Goal: Task Accomplishment & Management: Manage account settings

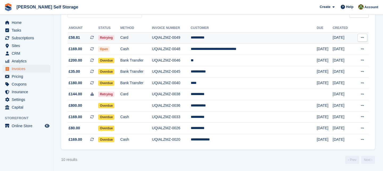
scroll to position [57, 0]
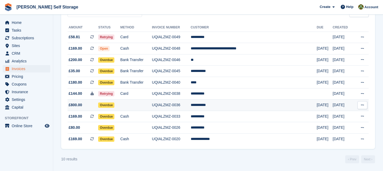
click at [114, 105] on span "Overdue" at bounding box center [106, 105] width 16 height 5
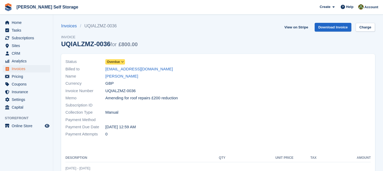
click at [123, 62] on icon at bounding box center [122, 61] width 3 height 3
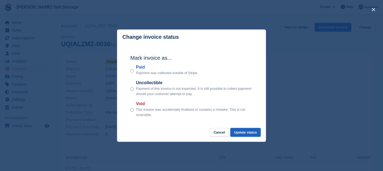
click at [245, 132] on button "Update status" at bounding box center [245, 132] width 30 height 9
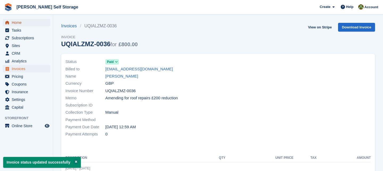
click at [20, 23] on span "Home" at bounding box center [28, 22] width 32 height 7
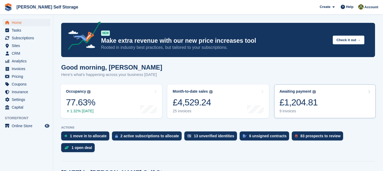
click at [369, 91] on icon at bounding box center [368, 92] width 3 height 4
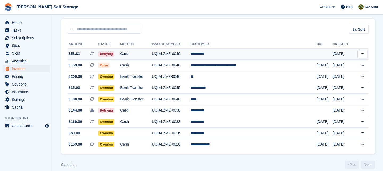
scroll to position [46, 0]
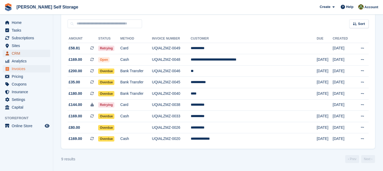
click at [20, 52] on span "CRM" at bounding box center [28, 53] width 32 height 7
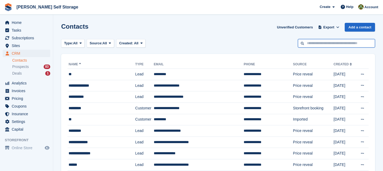
click at [323, 43] on input "text" at bounding box center [336, 43] width 77 height 9
type input "***"
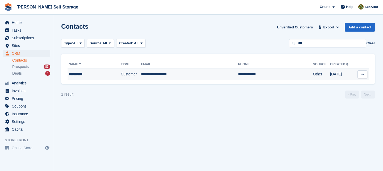
click at [163, 73] on td "**********" at bounding box center [189, 74] width 97 height 11
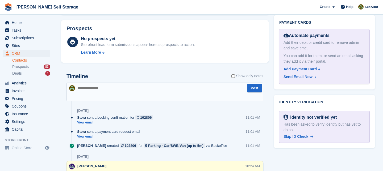
scroll to position [311, 0]
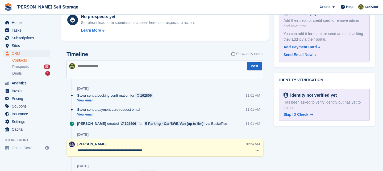
click at [161, 151] on textarea "**********" at bounding box center [160, 150] width 167 height 5
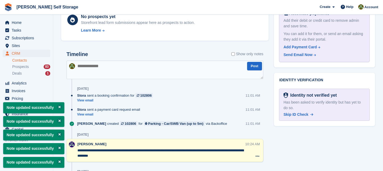
click at [87, 157] on textarea "**********" at bounding box center [160, 153] width 167 height 11
type textarea "**********"
click at [162, 103] on div "Stora sent a booking confirmation for 102806 View email 11:01 AM" at bounding box center [170, 100] width 186 height 14
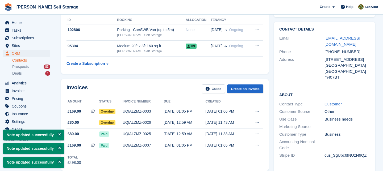
scroll to position [95, 0]
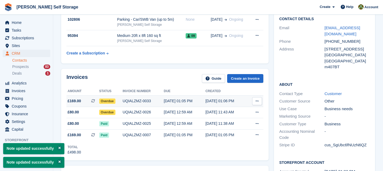
click at [111, 101] on span "Overdue" at bounding box center [107, 101] width 16 height 5
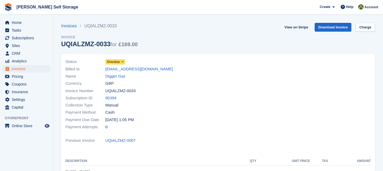
click at [124, 62] on icon at bounding box center [122, 61] width 3 height 3
click at [123, 62] on icon at bounding box center [122, 61] width 3 height 3
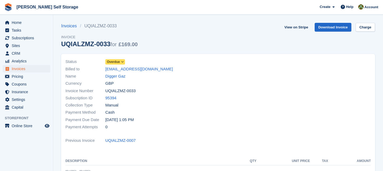
click at [116, 62] on span "Overdue" at bounding box center [113, 62] width 13 height 5
click at [21, 70] on span "Invoices" at bounding box center [28, 68] width 32 height 7
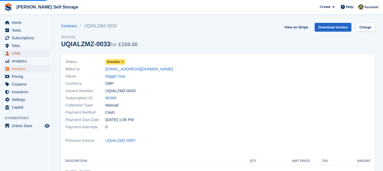
click at [19, 53] on span "CRM" at bounding box center [28, 53] width 32 height 7
click at [18, 52] on span "CRM" at bounding box center [28, 53] width 32 height 7
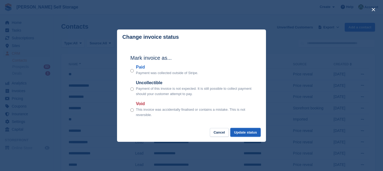
click at [250, 133] on button "Update status" at bounding box center [245, 132] width 30 height 9
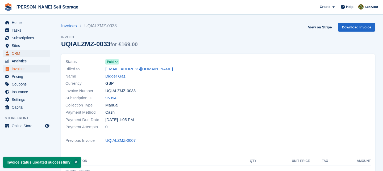
click at [21, 54] on span "CRM" at bounding box center [28, 53] width 32 height 7
click at [115, 77] on link "Digger Gaz" at bounding box center [115, 76] width 20 height 6
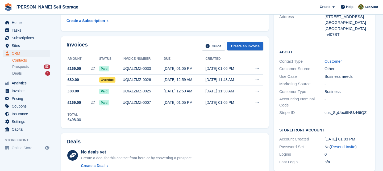
scroll to position [131, 0]
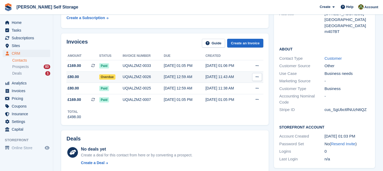
click at [108, 77] on span "Overdue" at bounding box center [107, 76] width 16 height 5
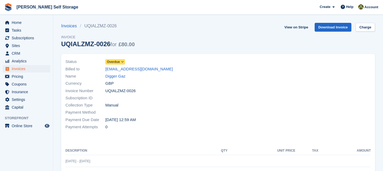
click at [123, 62] on icon at bounding box center [122, 61] width 3 height 3
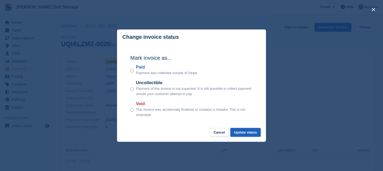
click at [246, 131] on button "Update status" at bounding box center [245, 132] width 30 height 9
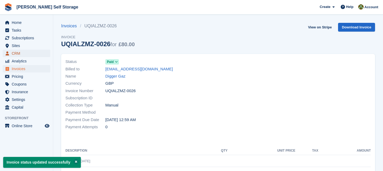
click at [18, 52] on span "CRM" at bounding box center [28, 53] width 32 height 7
click at [21, 26] on span "Home" at bounding box center [28, 22] width 32 height 7
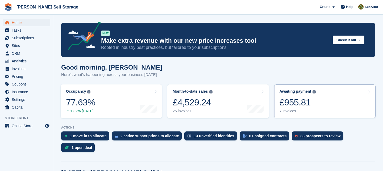
click at [368, 92] on icon at bounding box center [368, 92] width 3 height 4
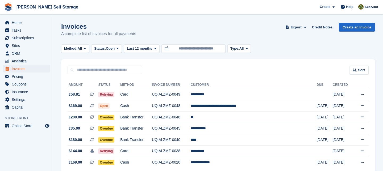
scroll to position [24, 0]
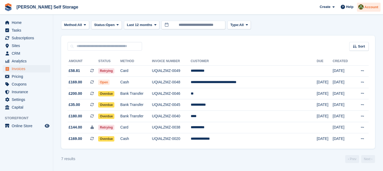
click at [370, 7] on span "Account" at bounding box center [371, 7] width 14 height 5
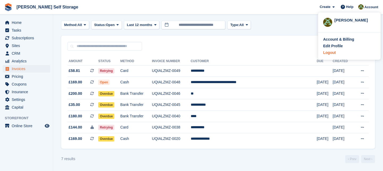
click at [333, 53] on div "Logout" at bounding box center [329, 53] width 12 height 6
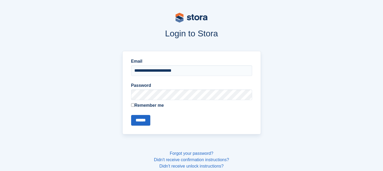
drag, startPoint x: 186, startPoint y: 71, endPoint x: 122, endPoint y: 68, distance: 63.6
click at [122, 68] on div "**********" at bounding box center [191, 92] width 138 height 83
type input "**********"
click at [146, 119] on input "******" at bounding box center [140, 120] width 19 height 11
